Goal: Find specific page/section: Find specific page/section

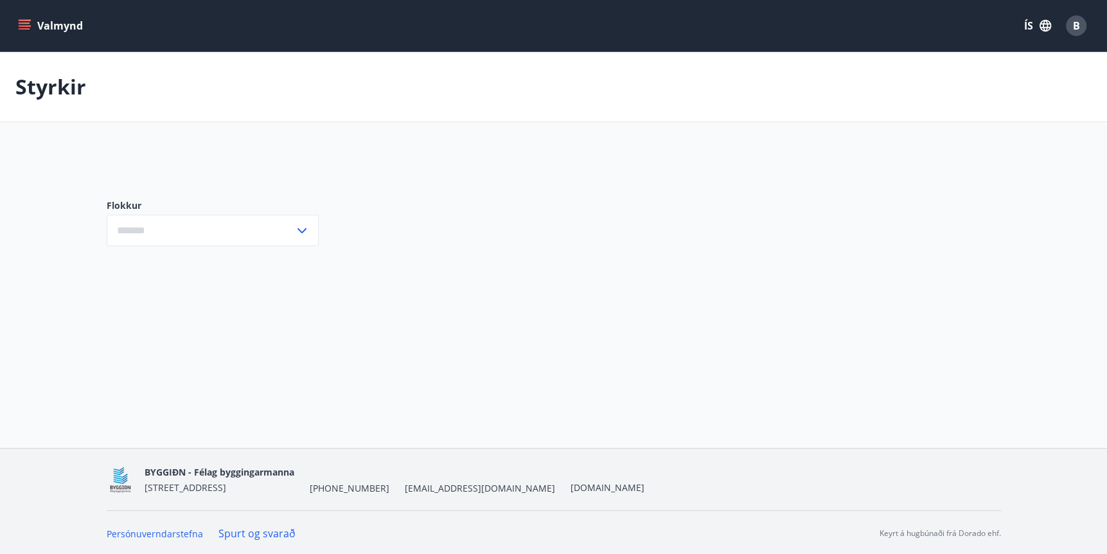
type input "***"
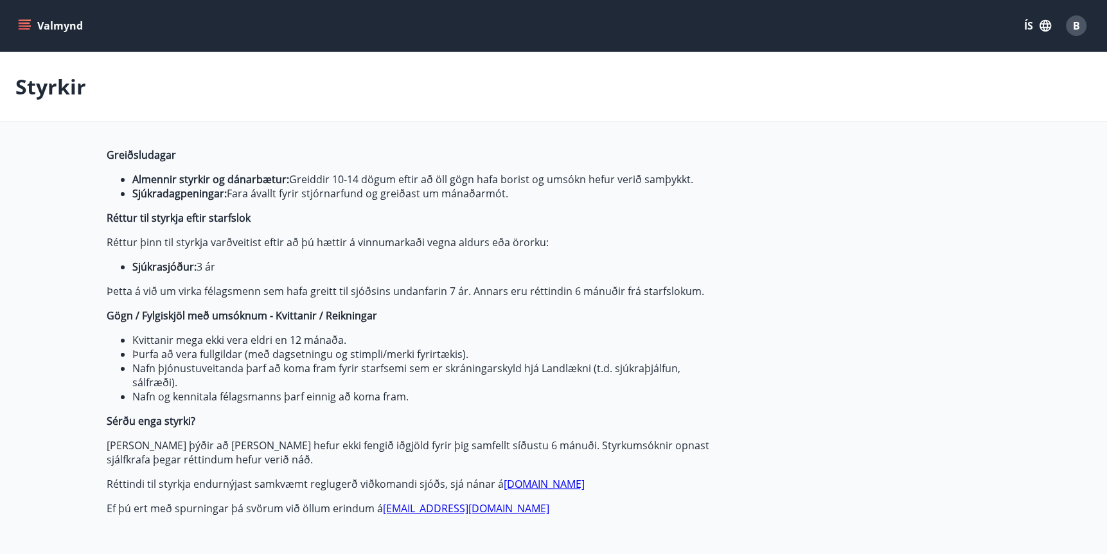
click at [22, 26] on icon "menu" at bounding box center [26, 25] width 14 height 1
click at [26, 22] on icon "menu" at bounding box center [24, 25] width 13 height 13
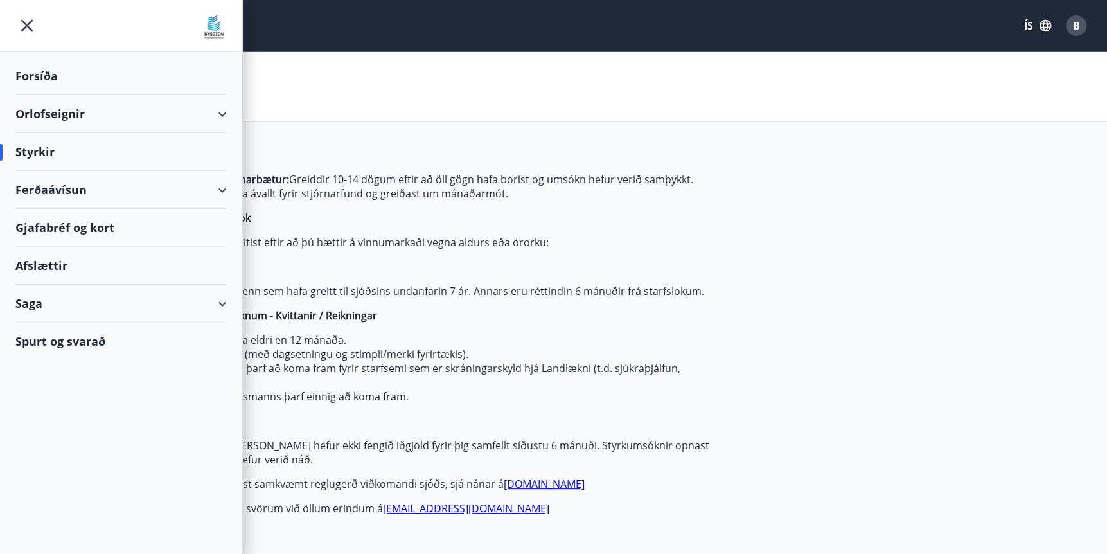
click at [35, 300] on div "Saga" at bounding box center [120, 304] width 211 height 38
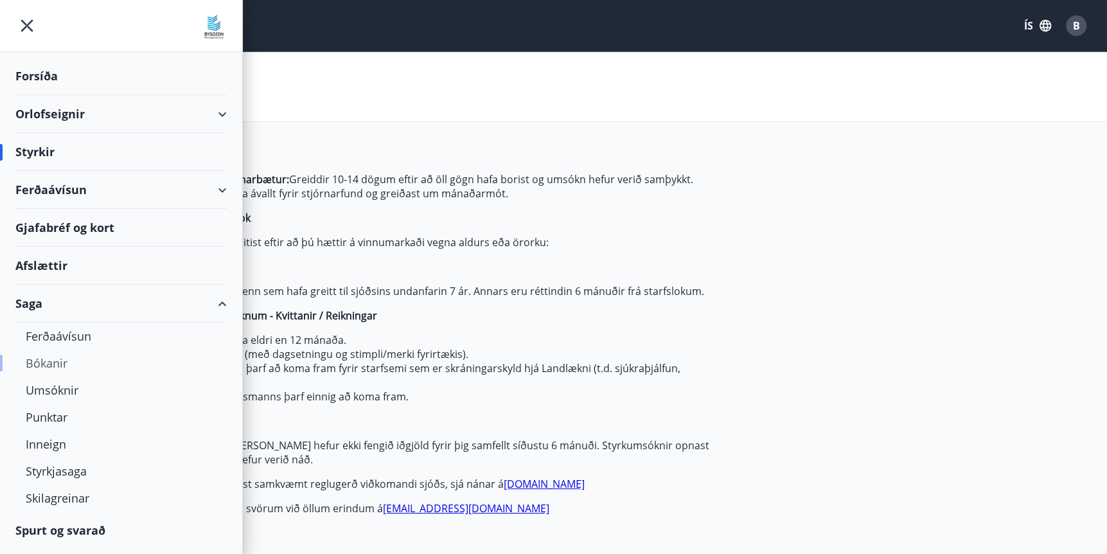
click at [51, 369] on div "Bókanir" at bounding box center [121, 363] width 191 height 27
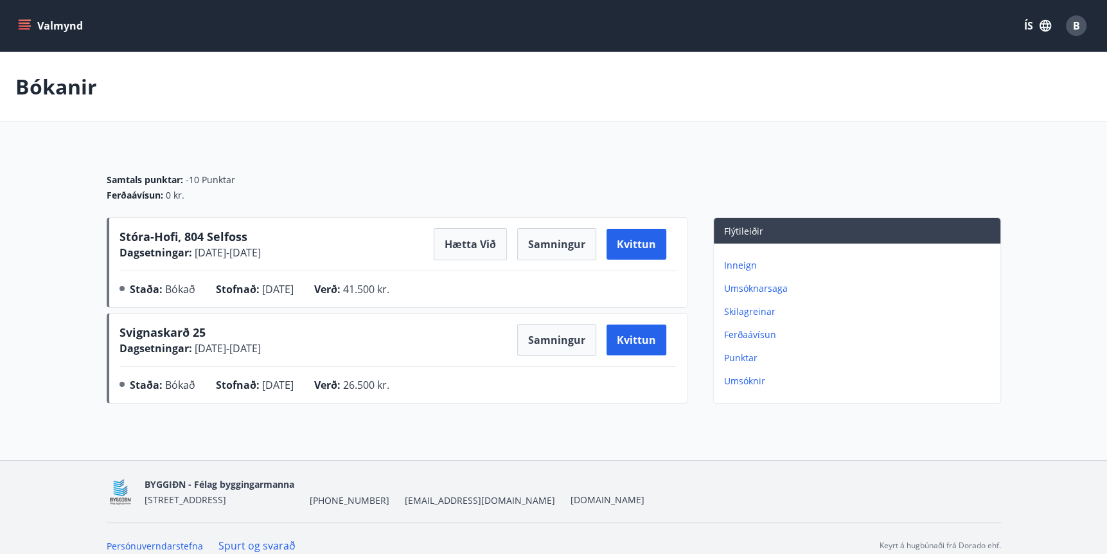
click at [29, 25] on icon "menu" at bounding box center [26, 25] width 14 height 1
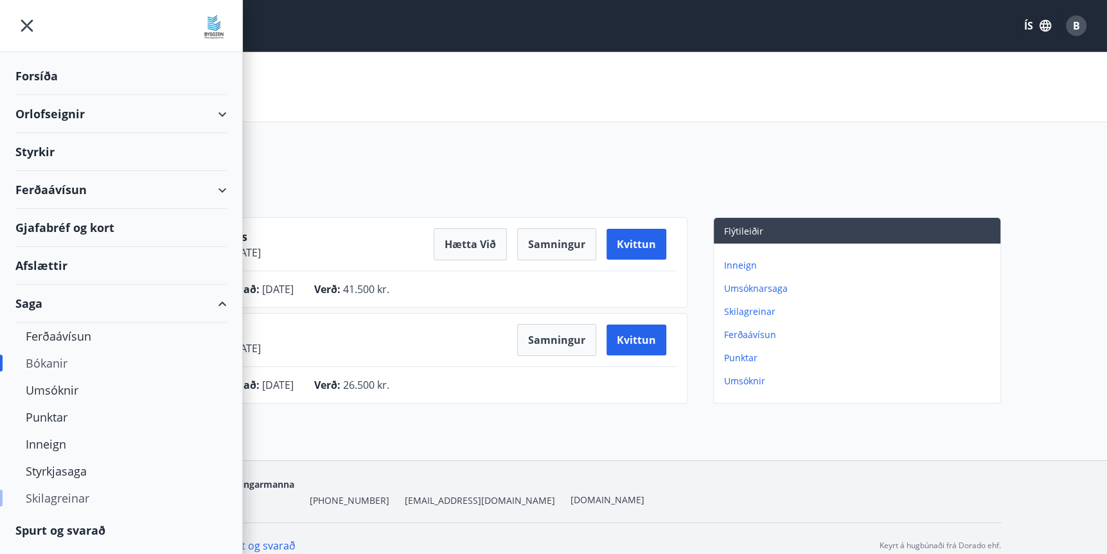
click at [64, 499] on div "Skilagreinar" at bounding box center [121, 498] width 191 height 27
